Goal: Task Accomplishment & Management: Use online tool/utility

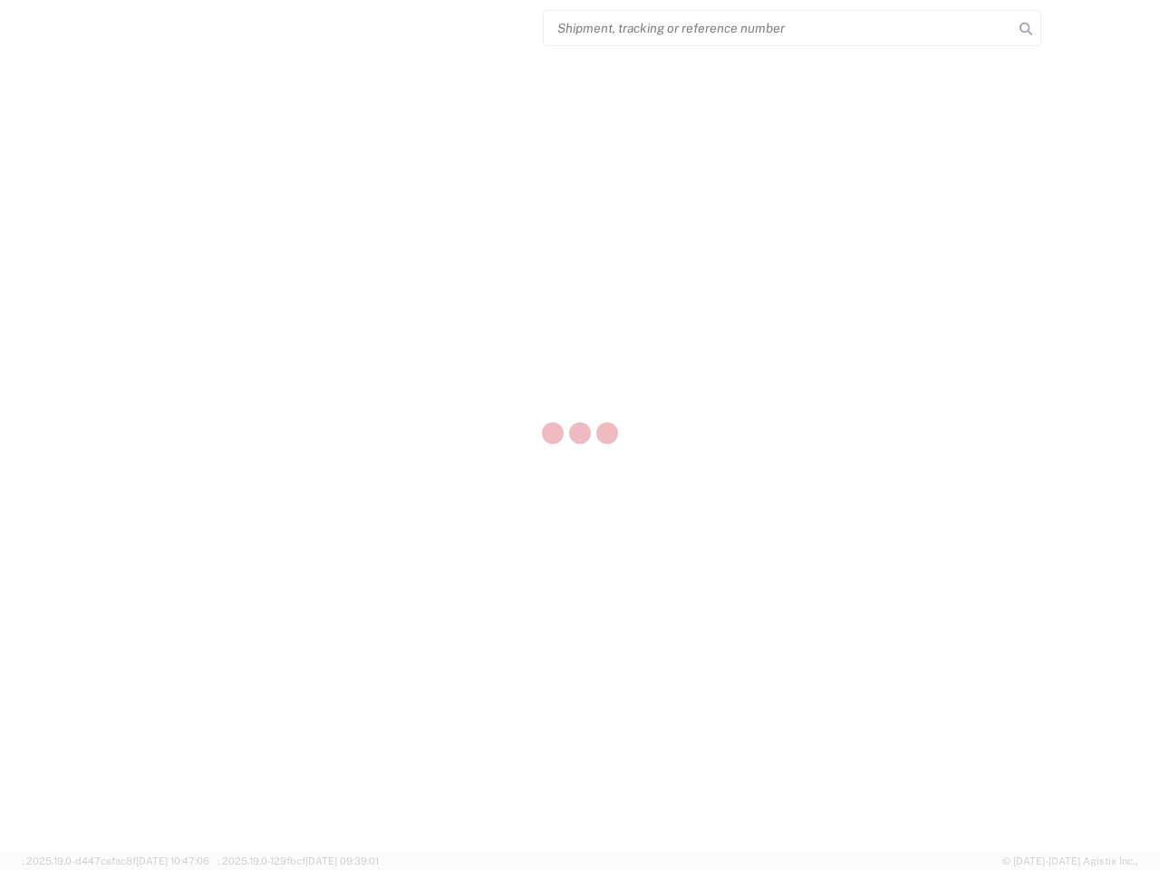
select select "US"
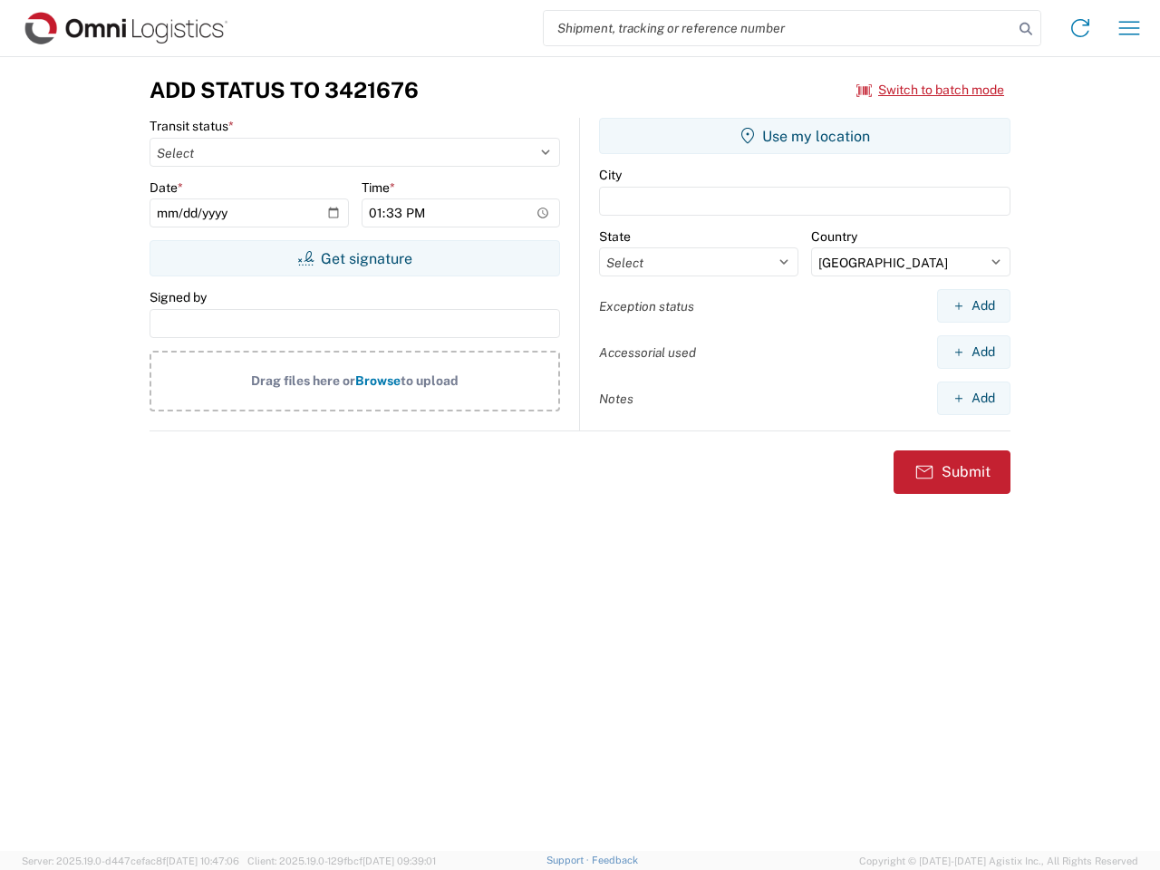
click at [778, 28] on input "search" at bounding box center [778, 28] width 469 height 34
click at [1026, 29] on icon at bounding box center [1025, 28] width 25 height 25
click at [1080, 28] on icon at bounding box center [1080, 28] width 29 height 29
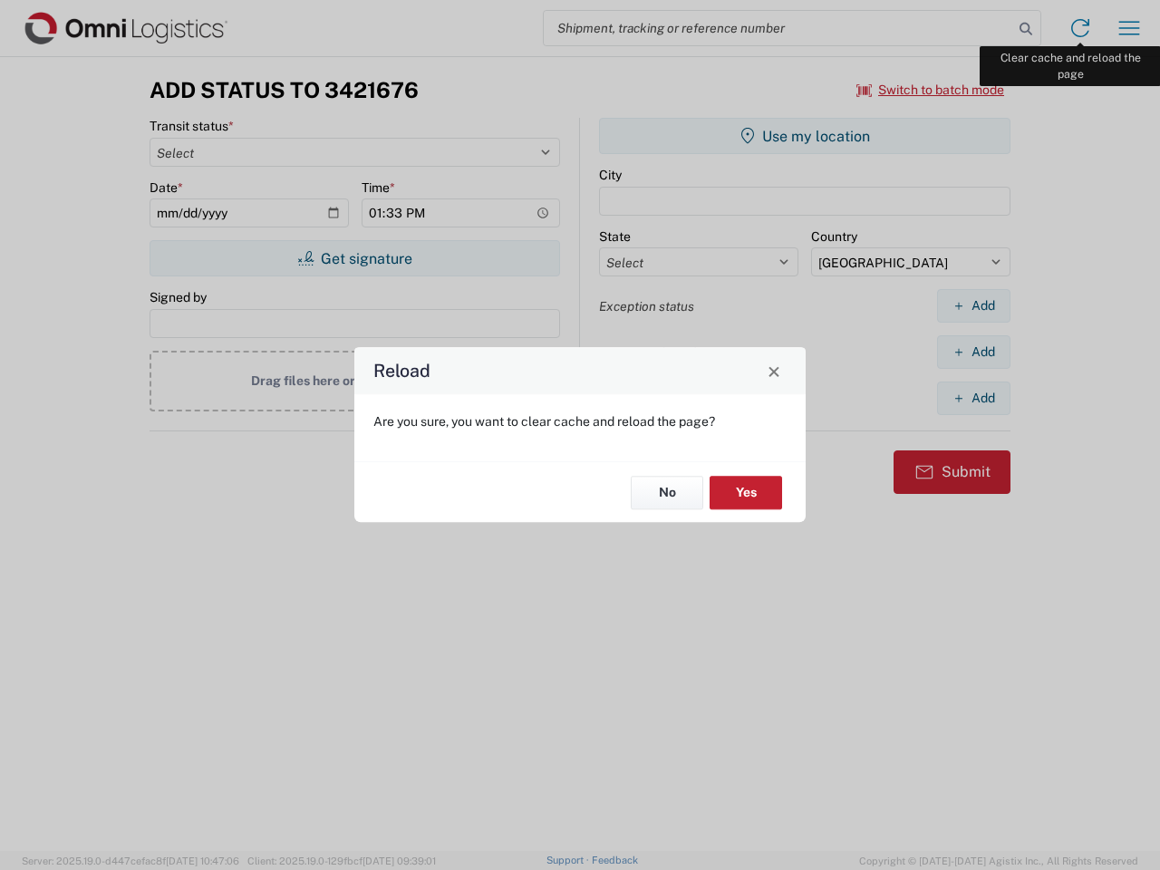
click at [1129, 28] on div "Reload Are you sure, you want to clear cache and reload the page? No Yes" at bounding box center [580, 435] width 1160 height 870
click at [931, 90] on div "Reload Are you sure, you want to clear cache and reload the page? No Yes" at bounding box center [580, 435] width 1160 height 870
click at [354, 258] on div "Reload Are you sure, you want to clear cache and reload the page? No Yes" at bounding box center [580, 435] width 1160 height 870
click at [805, 136] on div "Reload Are you sure, you want to clear cache and reload the page? No Yes" at bounding box center [580, 435] width 1160 height 870
click at [973, 305] on div "Reload Are you sure, you want to clear cache and reload the page? No Yes" at bounding box center [580, 435] width 1160 height 870
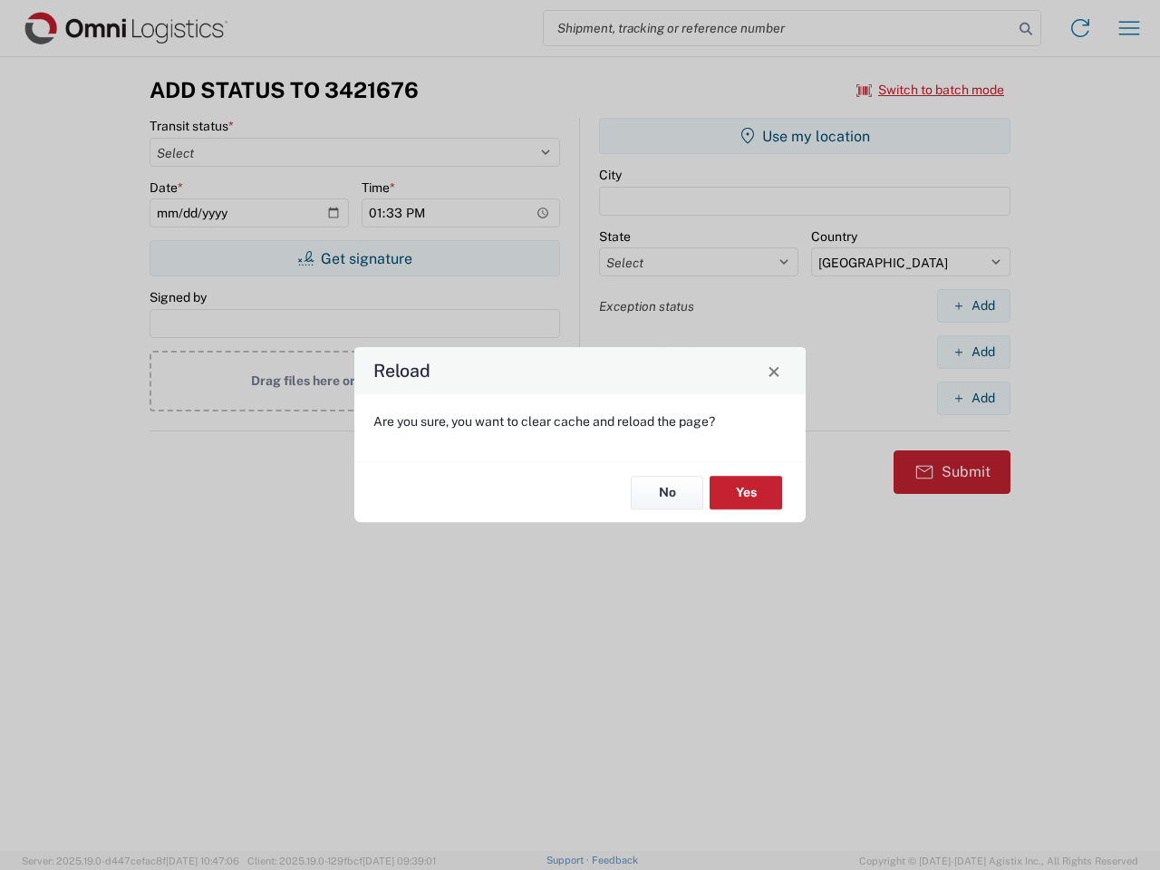
click at [973, 352] on div "Reload Are you sure, you want to clear cache and reload the page? No Yes" at bounding box center [580, 435] width 1160 height 870
click at [973, 398] on div "Reload Are you sure, you want to clear cache and reload the page? No Yes" at bounding box center [580, 435] width 1160 height 870
